Goal: Information Seeking & Learning: Find specific fact

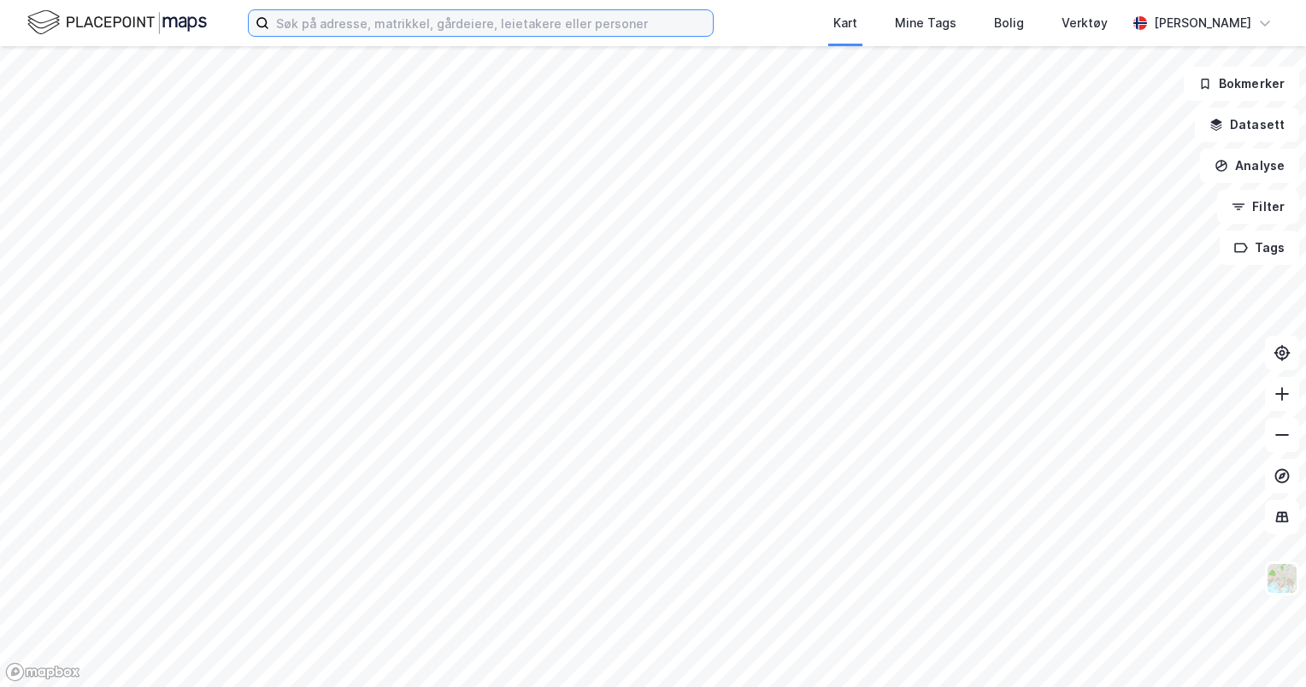
click at [623, 25] on input at bounding box center [491, 23] width 444 height 26
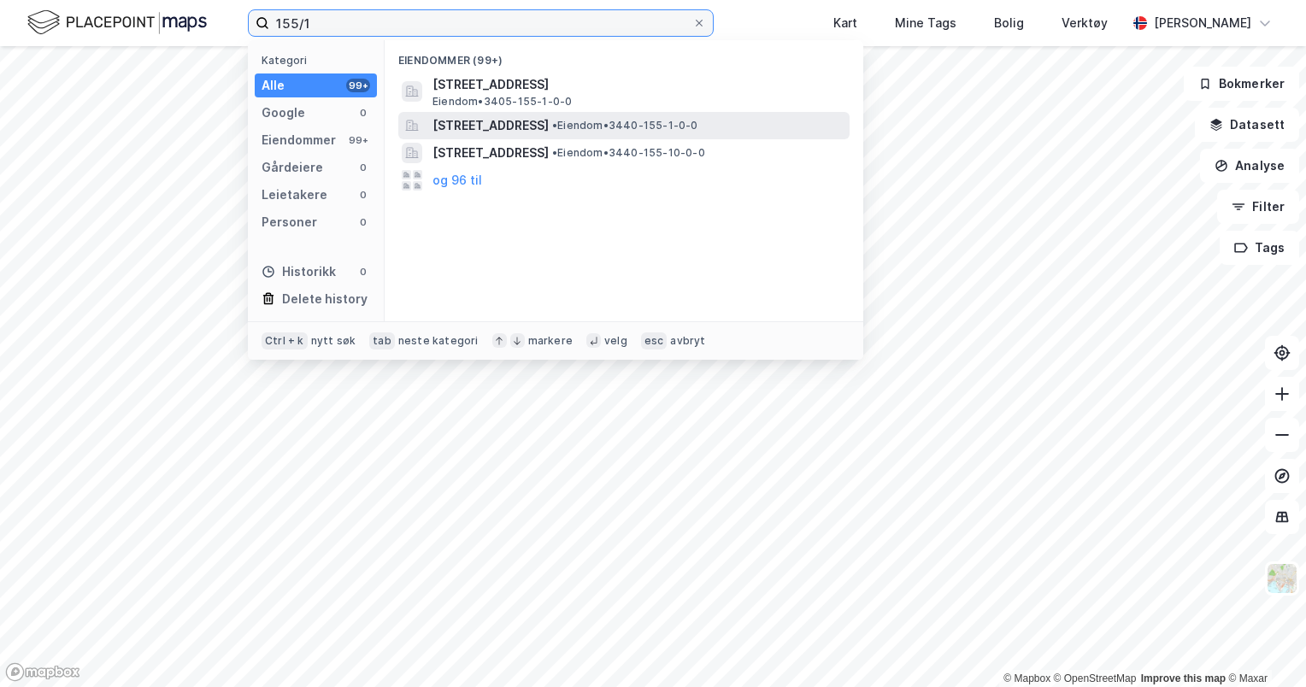
type input "155/1"
click at [531, 128] on span "[STREET_ADDRESS]" at bounding box center [490, 125] width 116 height 21
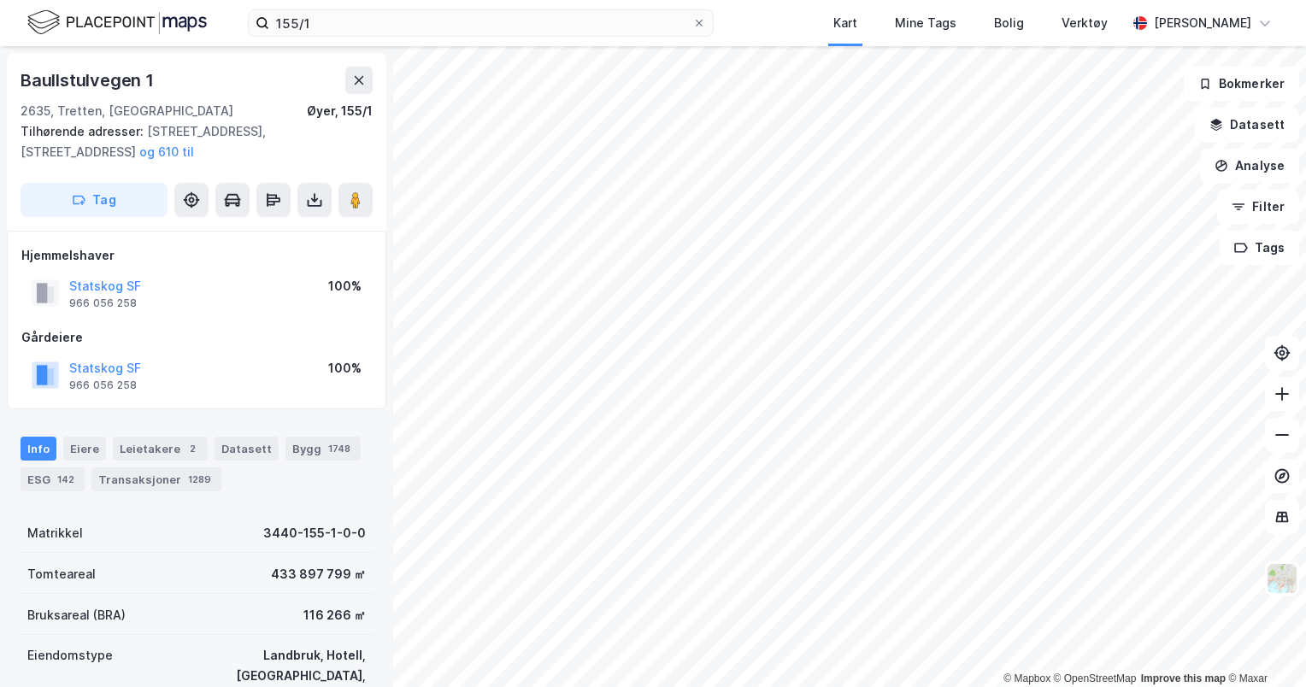
click at [192, 315] on div "Hjemmelshaver Statskog SF 966 056 258 100% Gårdeiere Statskog SF 966 056 258 10…" at bounding box center [196, 320] width 350 height 150
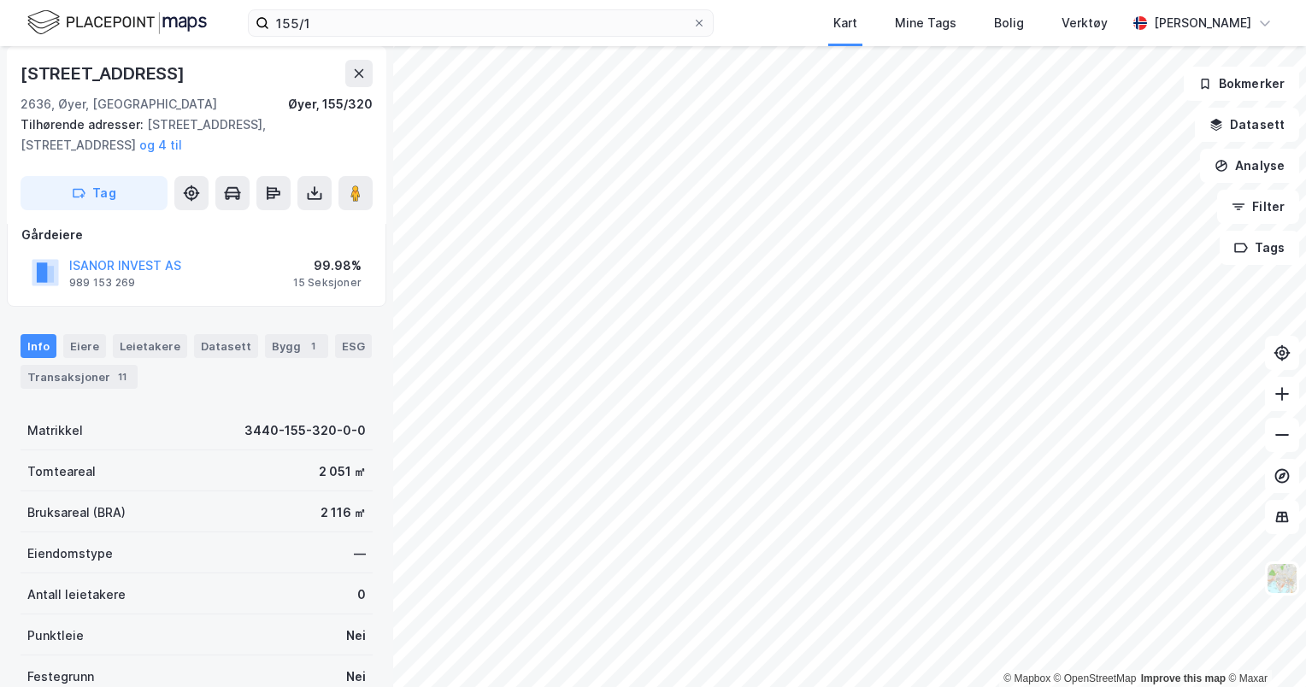
scroll to position [171, 0]
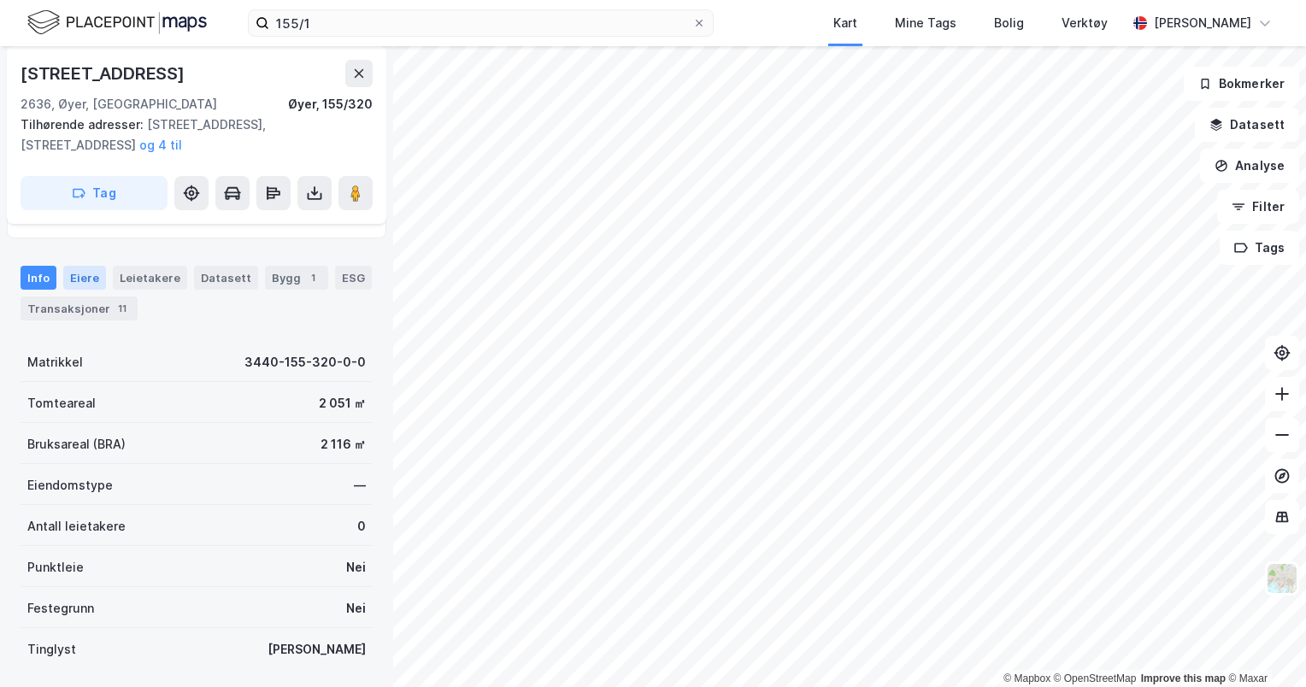
click at [89, 281] on div "Eiere" at bounding box center [84, 278] width 43 height 24
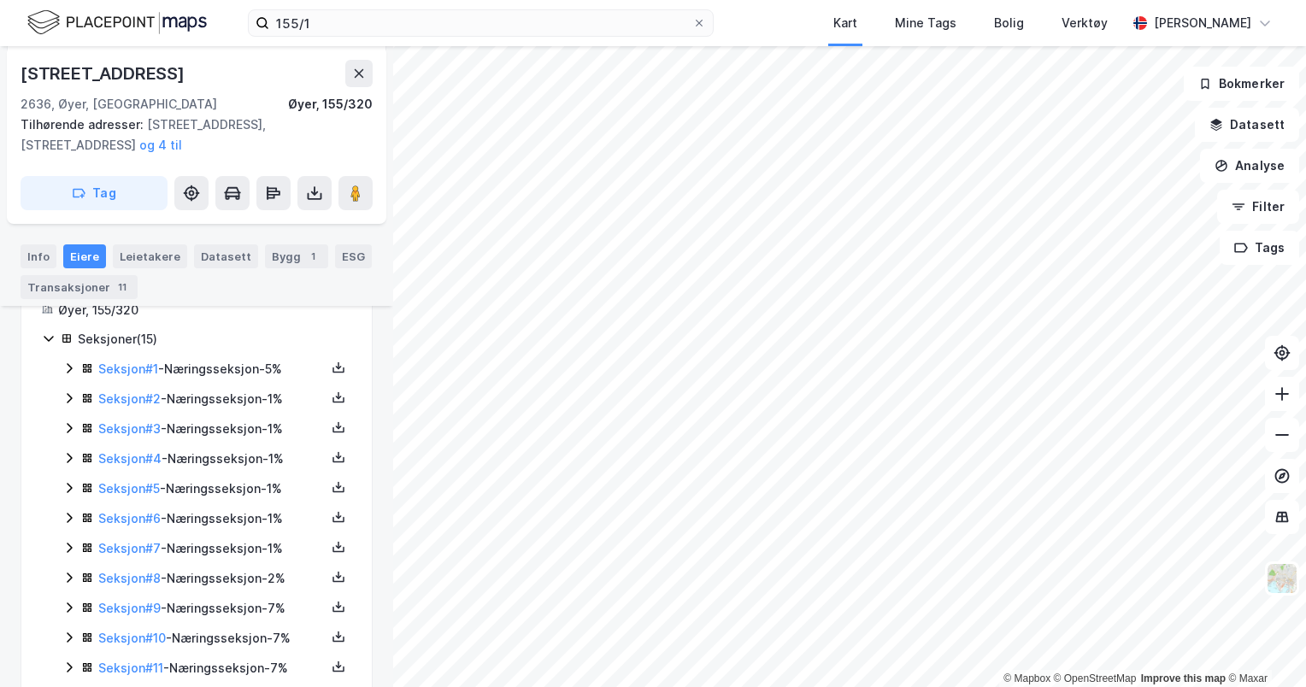
scroll to position [411, 0]
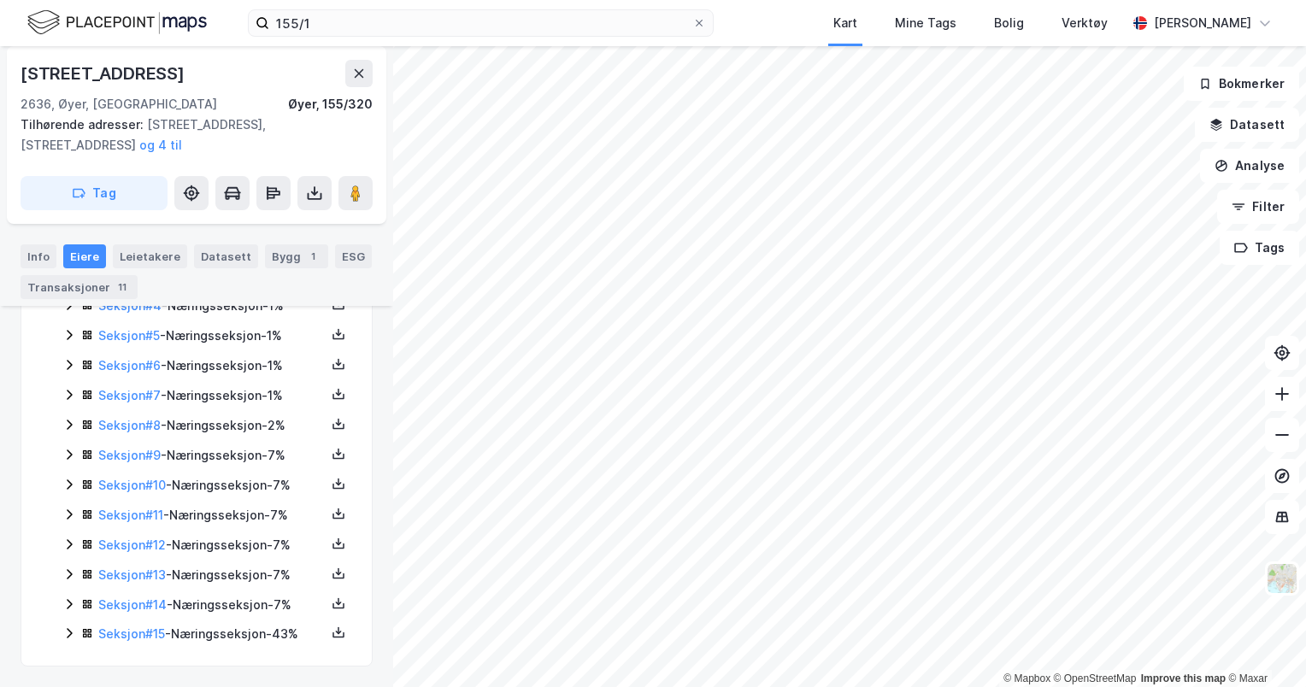
click at [77, 631] on div "Seksjon # 15 - Næringsseksjon - 43%" at bounding box center [206, 634] width 289 height 21
click at [61, 629] on div "Seksjoner ( 15 ) Seksjon # 1 - Næringsseksjon - 5% Seksjon # 2 - Næringsseksjon…" at bounding box center [196, 426] width 309 height 505
click at [70, 608] on icon at bounding box center [69, 603] width 14 height 14
click at [72, 579] on icon at bounding box center [69, 573] width 14 height 14
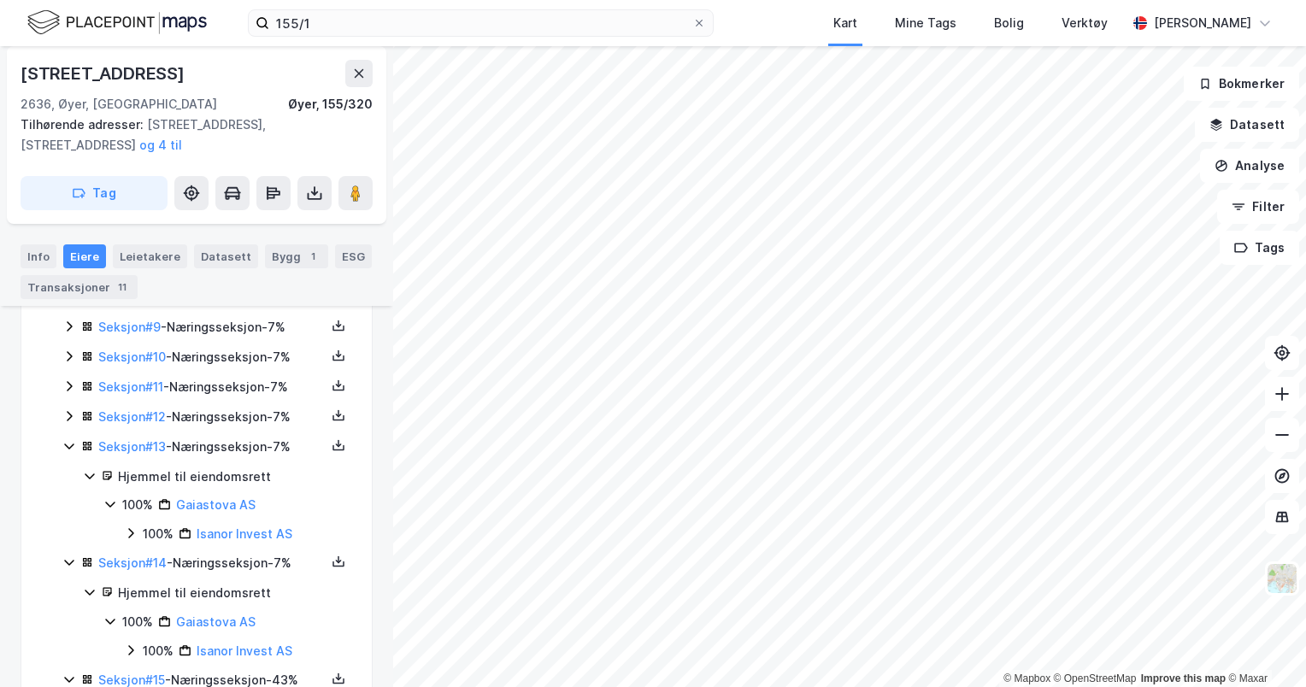
scroll to position [417, 0]
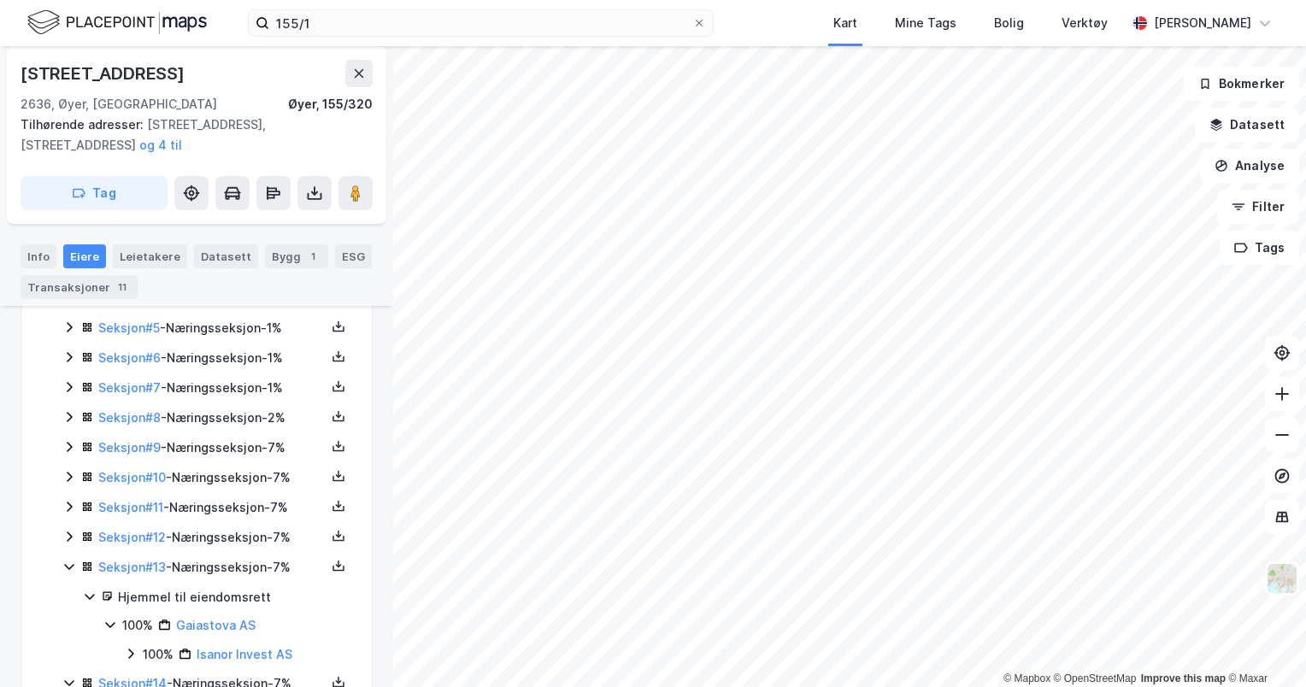
click at [72, 479] on icon at bounding box center [69, 477] width 14 height 14
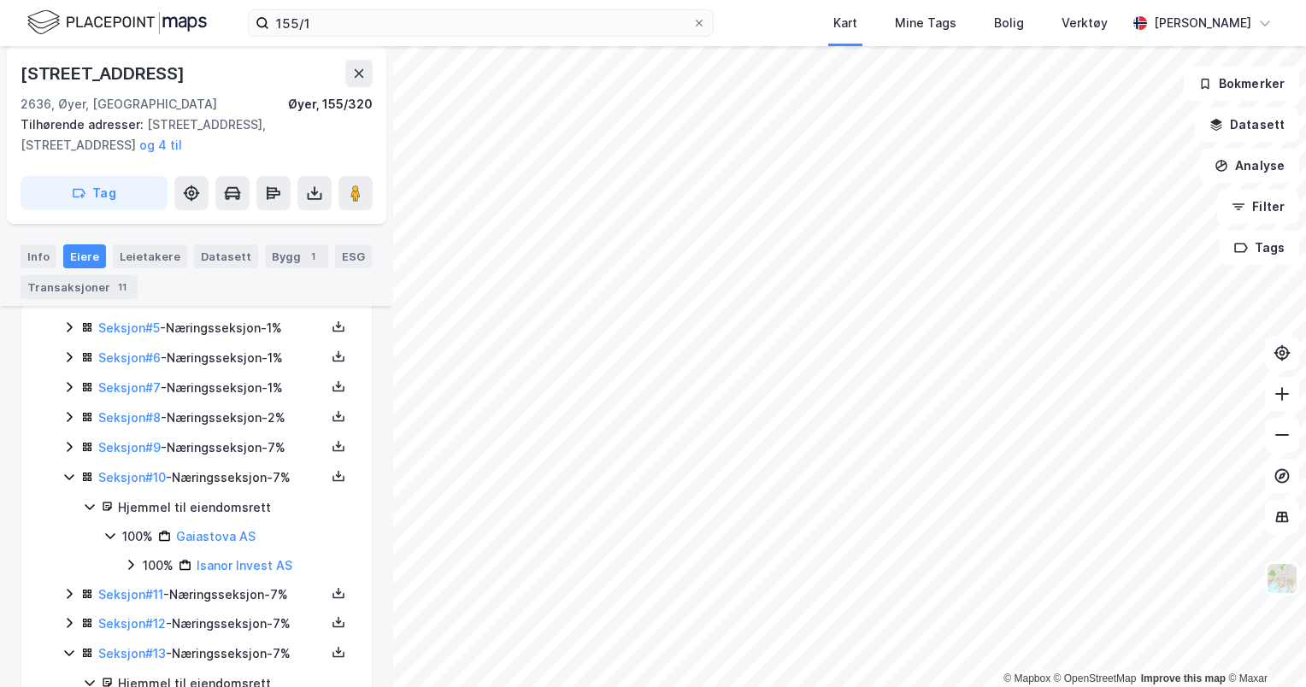
click at [63, 444] on icon at bounding box center [69, 447] width 14 height 14
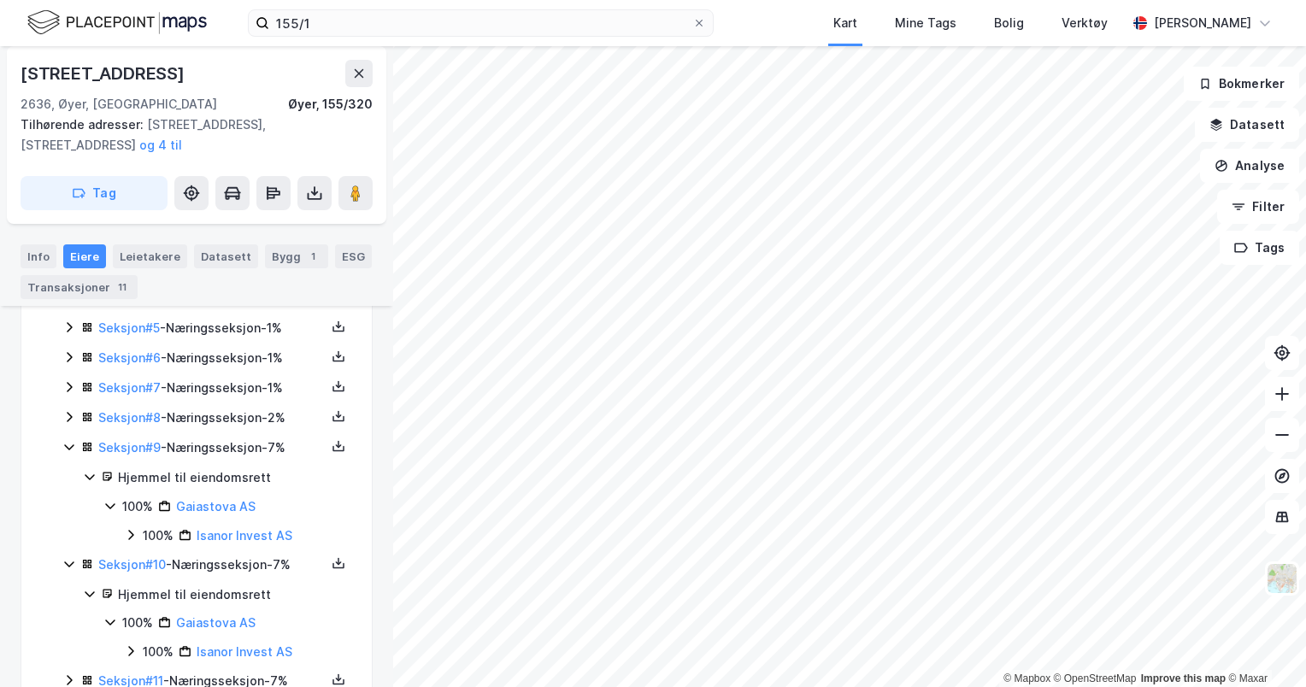
click at [73, 417] on icon at bounding box center [69, 417] width 14 height 14
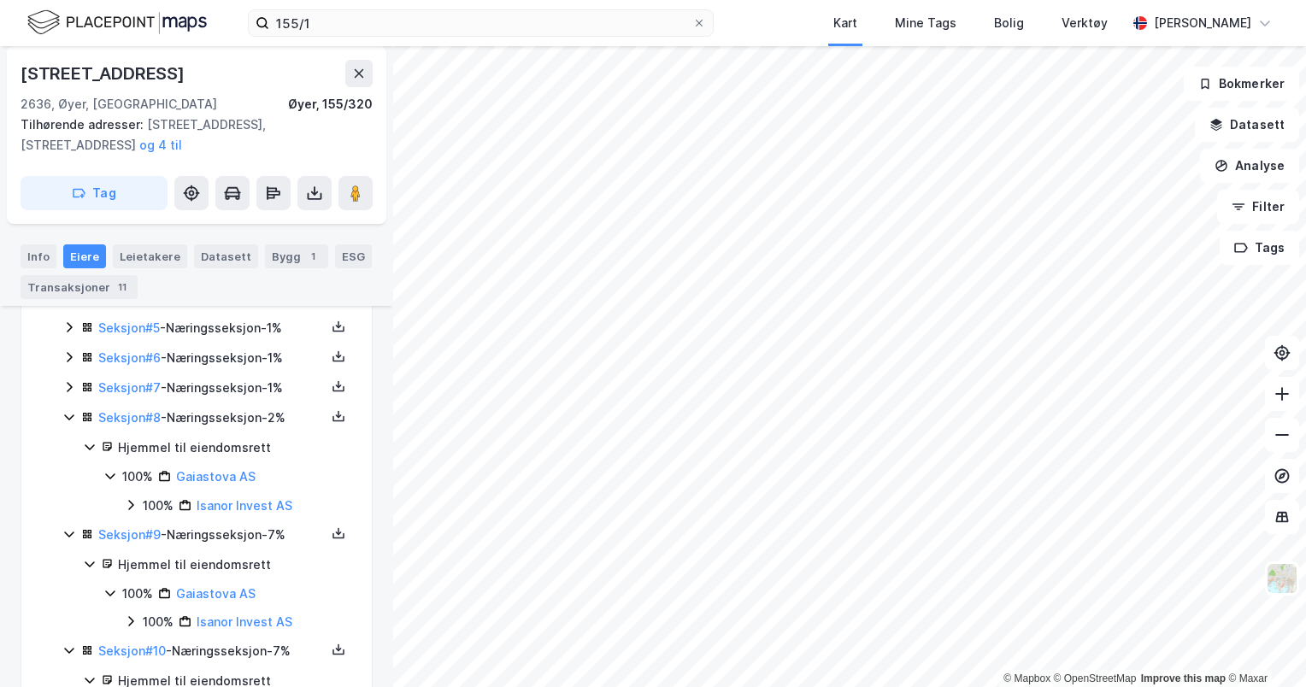
click at [73, 386] on icon at bounding box center [69, 387] width 14 height 14
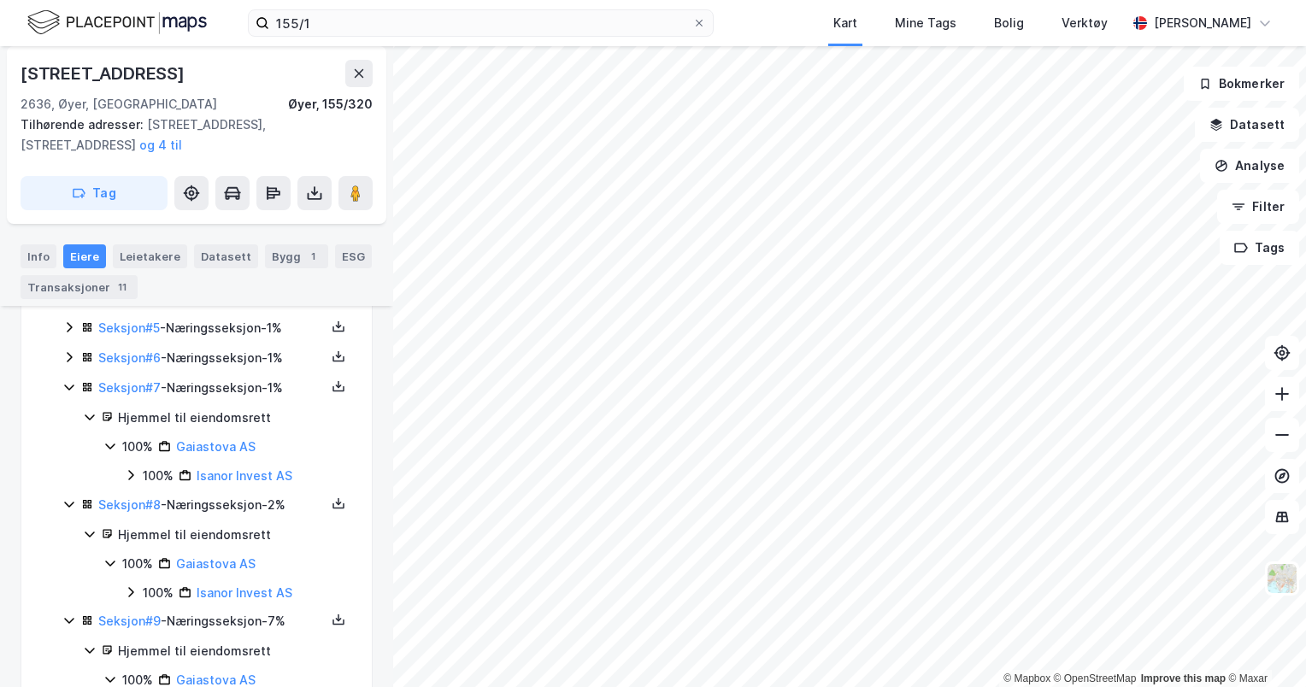
click at [71, 360] on icon at bounding box center [69, 357] width 14 height 14
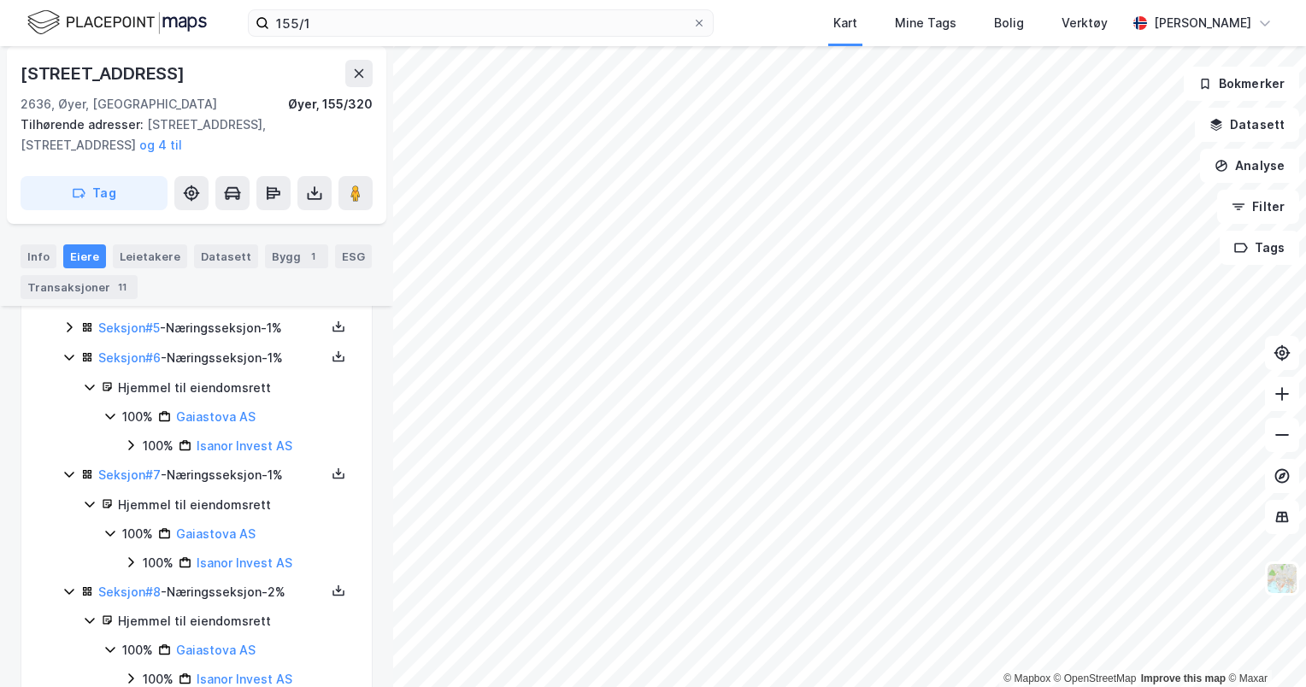
click at [67, 324] on icon at bounding box center [69, 327] width 5 height 10
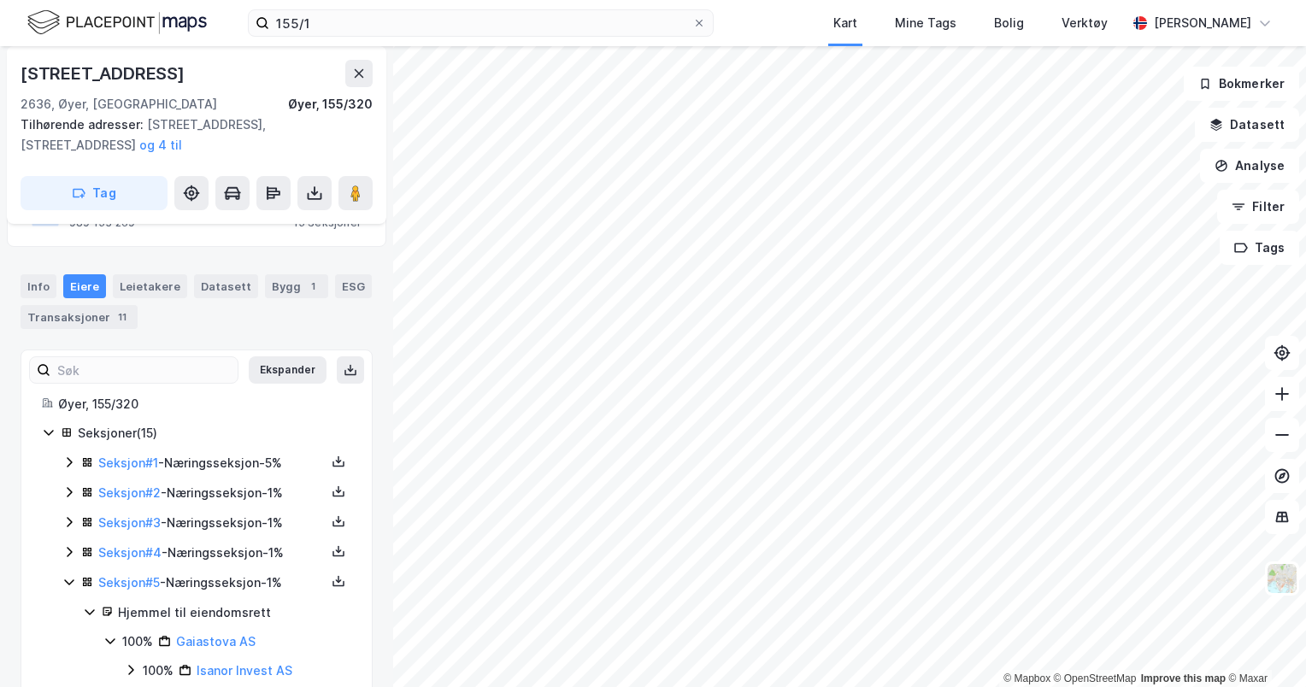
scroll to position [161, 0]
click at [68, 548] on icon at bounding box center [69, 554] width 14 height 14
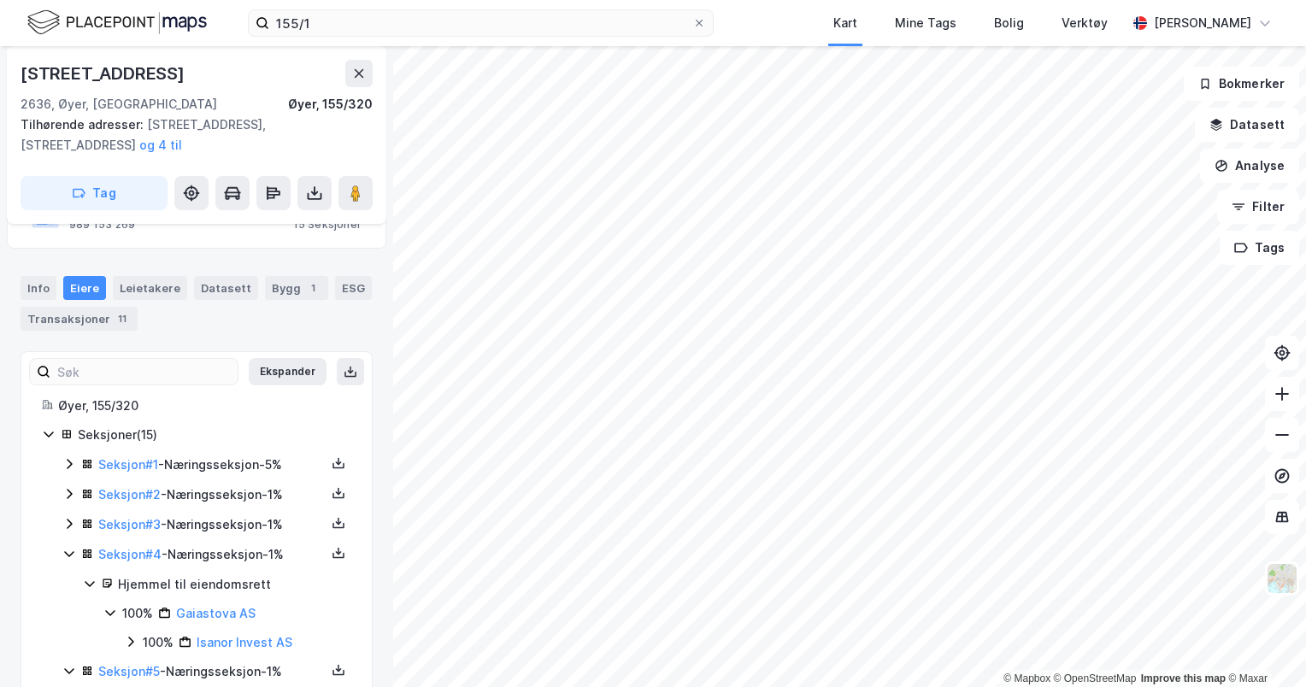
click at [69, 520] on icon at bounding box center [69, 524] width 14 height 14
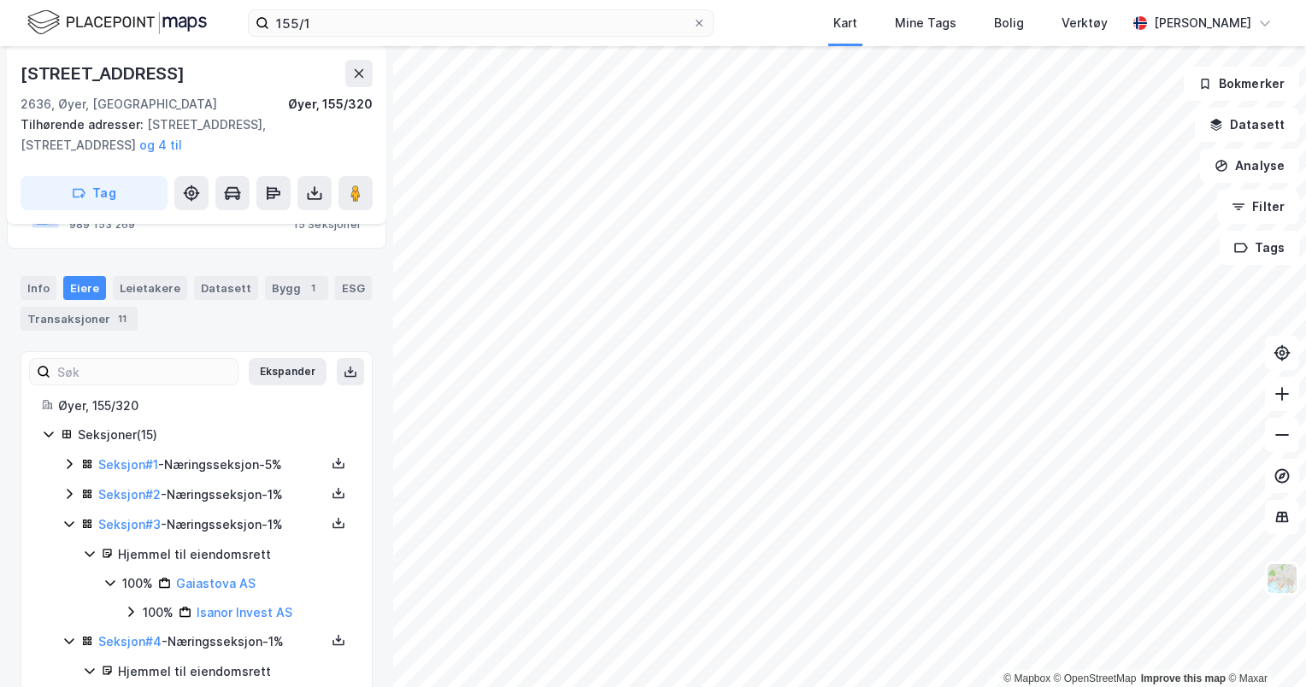
click at [65, 491] on icon at bounding box center [69, 494] width 14 height 14
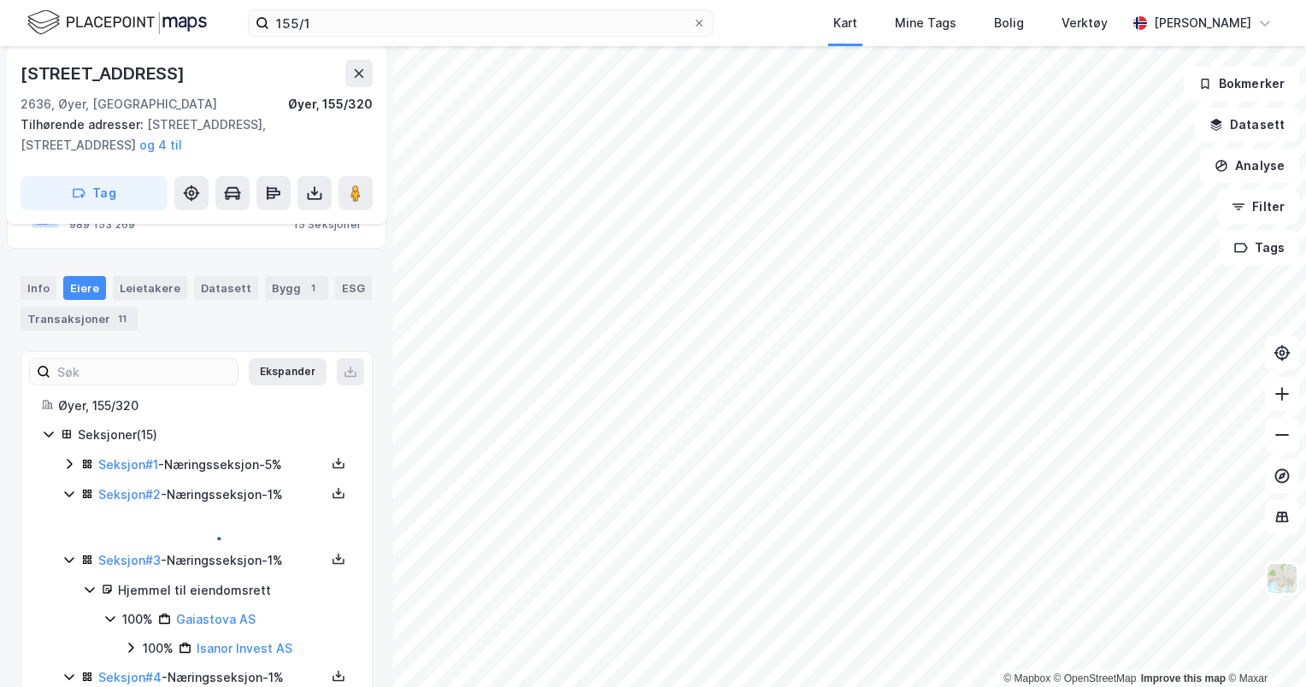
click at [66, 472] on div "Seksjon # 1 - Næringsseksjon - 5%" at bounding box center [206, 465] width 289 height 21
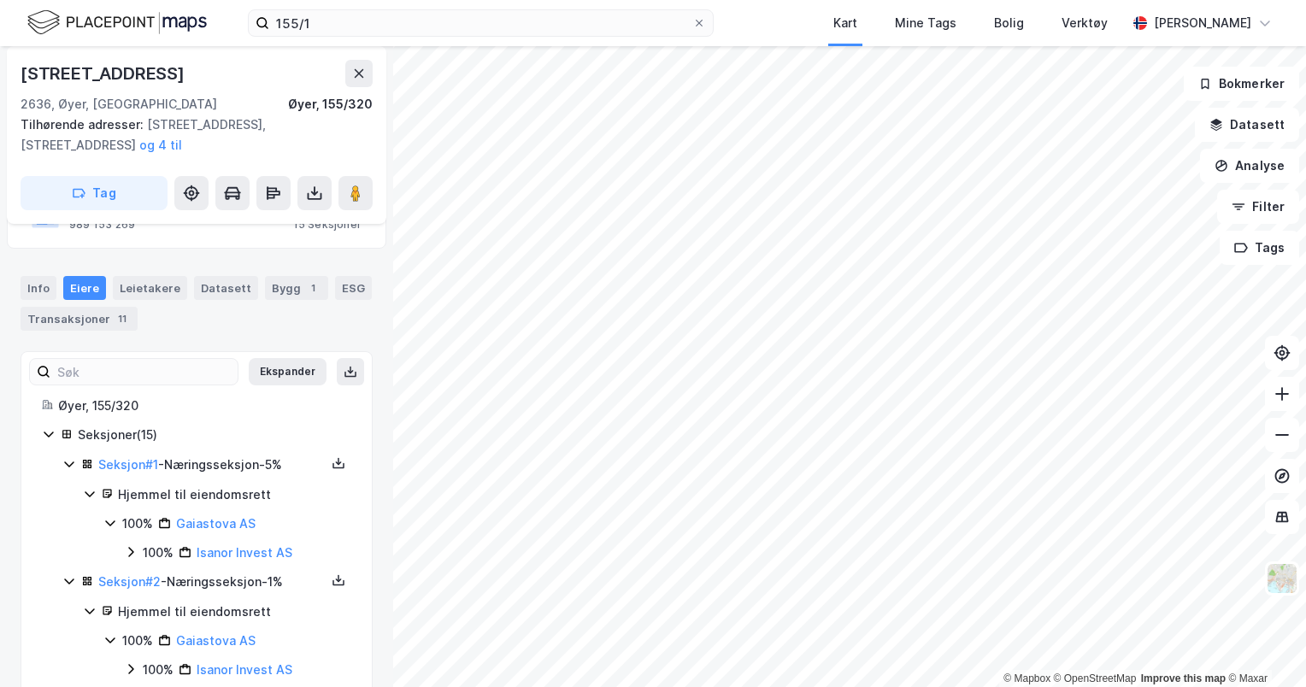
click at [68, 462] on icon at bounding box center [69, 464] width 14 height 14
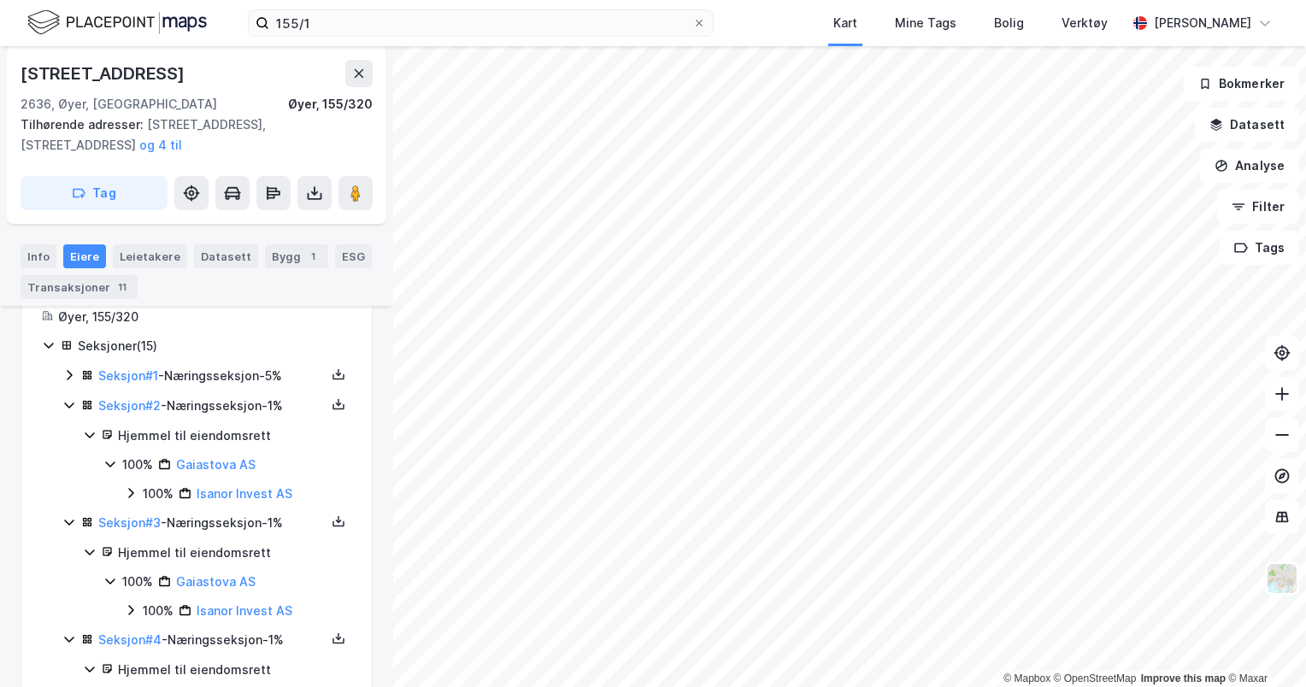
scroll to position [246, 0]
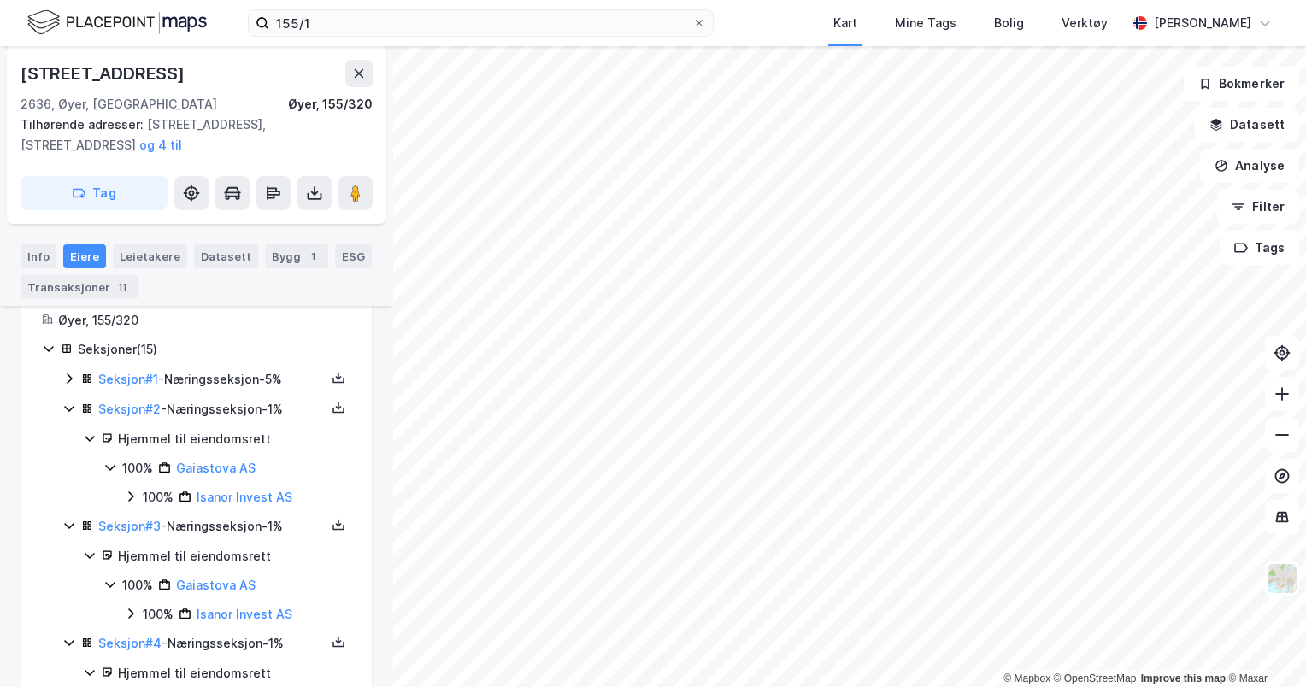
click at [74, 378] on icon at bounding box center [69, 379] width 14 height 14
